Goal: Find specific page/section: Find specific page/section

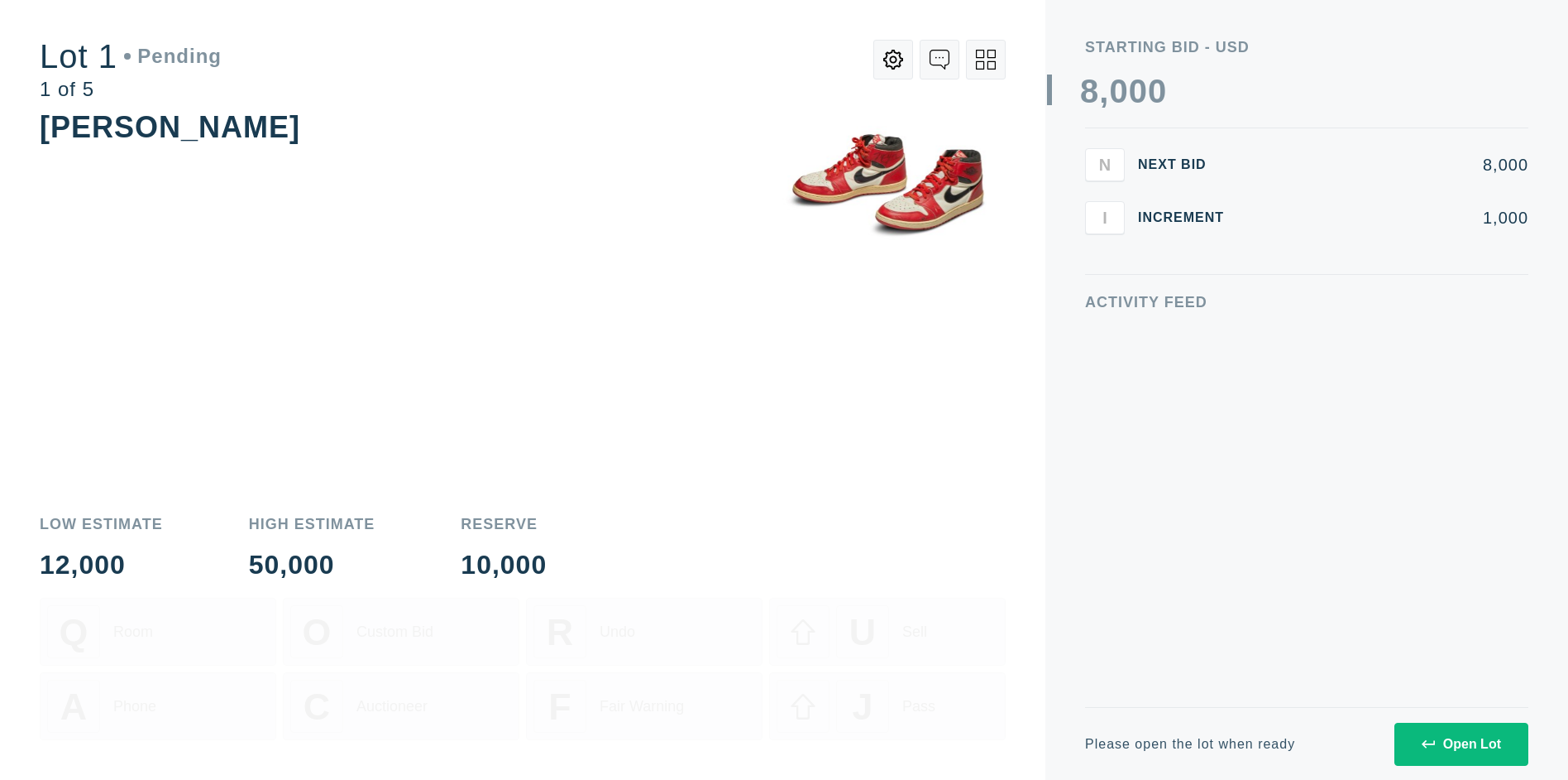
click at [1460, 743] on div "Open Lot" at bounding box center [1461, 743] width 80 height 14
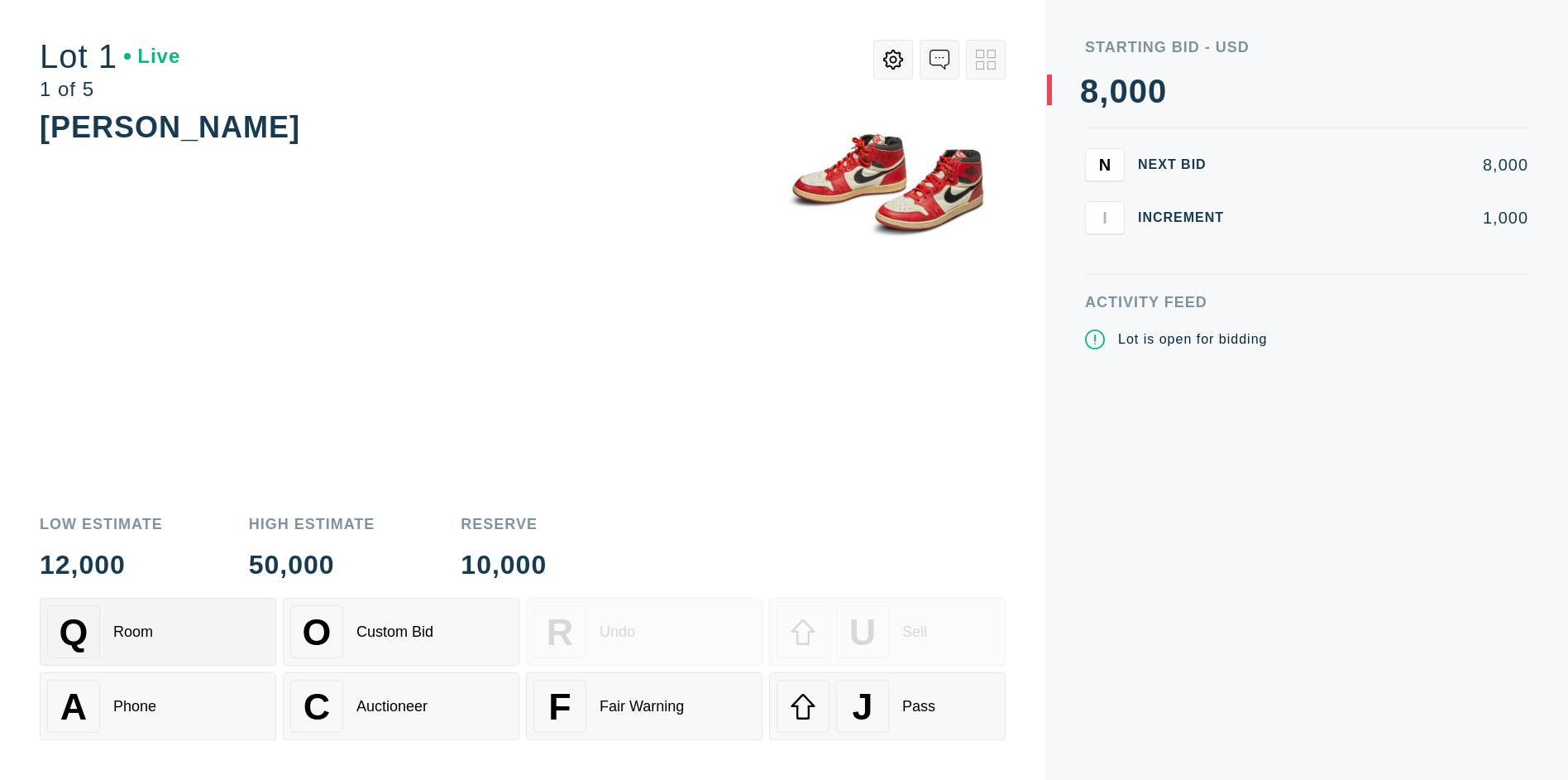
click at [158, 631] on div "Q Room" at bounding box center [158, 631] width 222 height 53
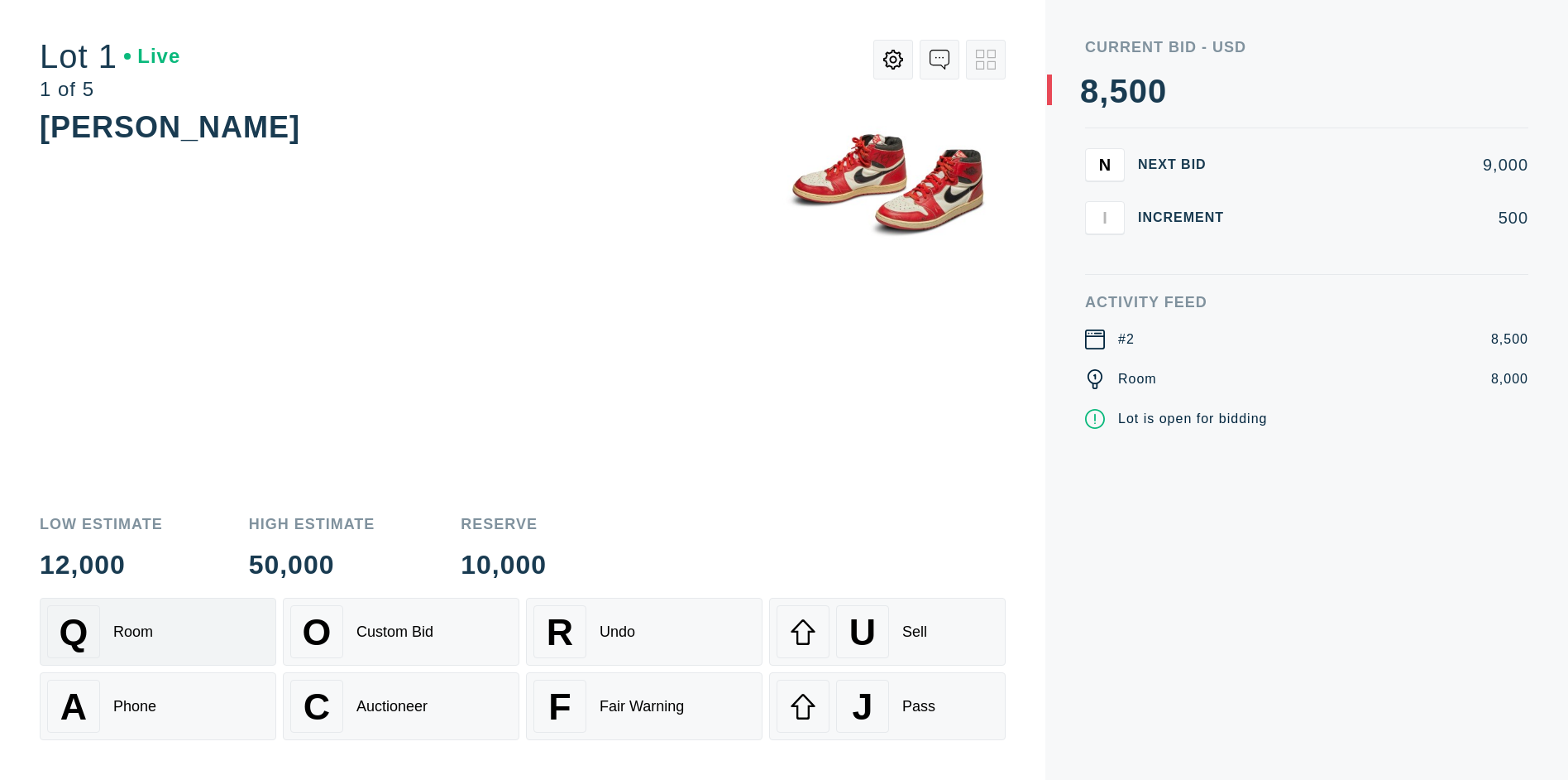
click at [158, 631] on div "Q Room" at bounding box center [158, 631] width 222 height 53
click at [158, 706] on div "A Phone" at bounding box center [158, 705] width 222 height 53
